Goal: Information Seeking & Learning: Learn about a topic

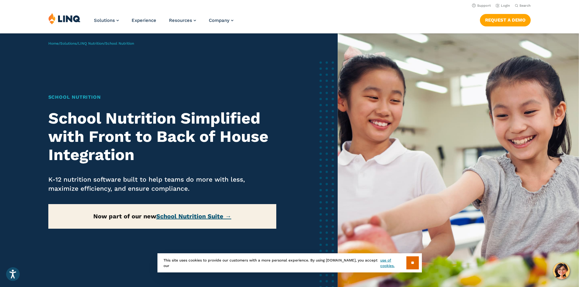
click at [185, 215] on link "School Nutrition Suite →" at bounding box center [193, 216] width 75 height 7
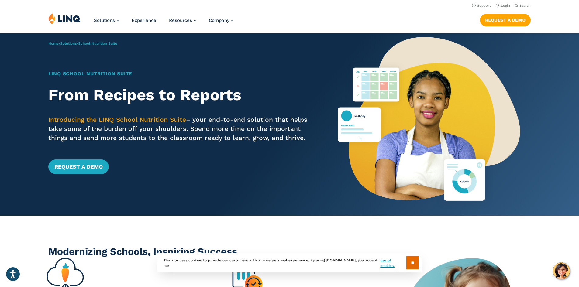
click at [63, 20] on img at bounding box center [64, 19] width 32 height 12
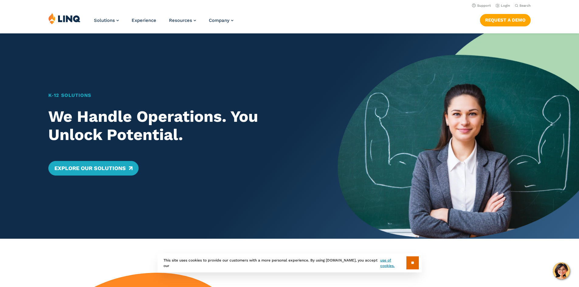
click at [73, 19] on img at bounding box center [64, 19] width 32 height 12
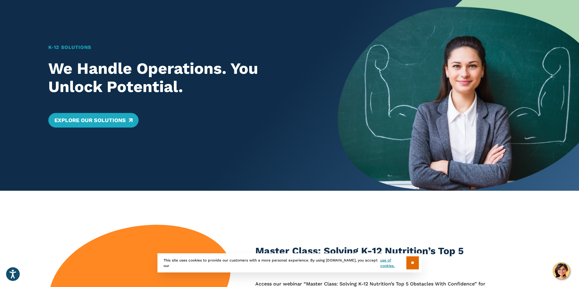
scroll to position [152, 0]
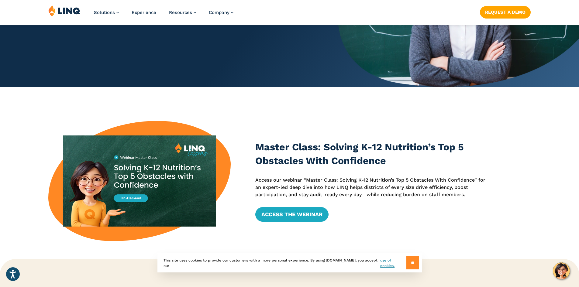
click at [406, 265] on input "**" at bounding box center [412, 262] width 12 height 13
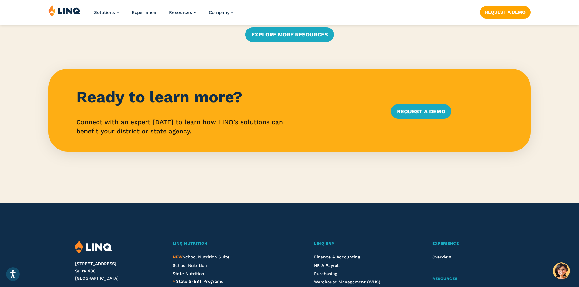
scroll to position [1397, 0]
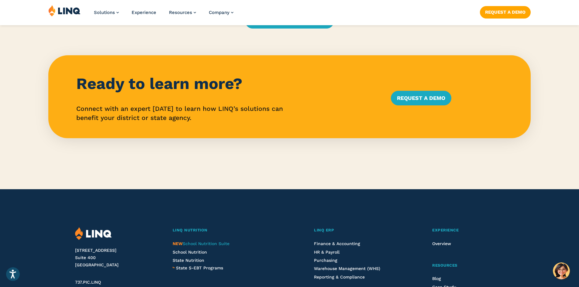
click at [194, 245] on span "NEW School Nutrition Suite" at bounding box center [201, 243] width 57 height 5
